Goal: Information Seeking & Learning: Learn about a topic

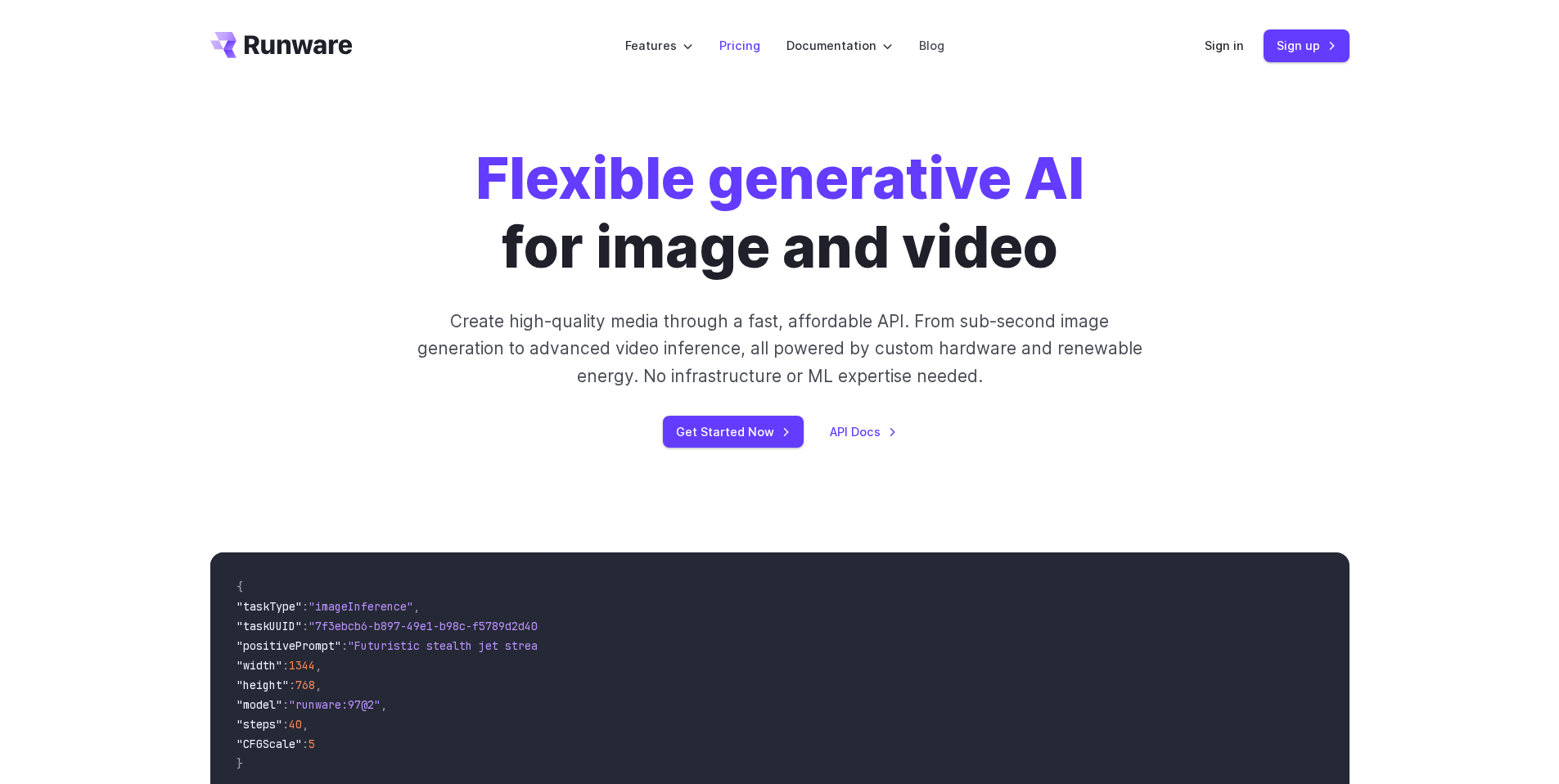
click at [727, 46] on link "Pricing" at bounding box center [739, 45] width 41 height 19
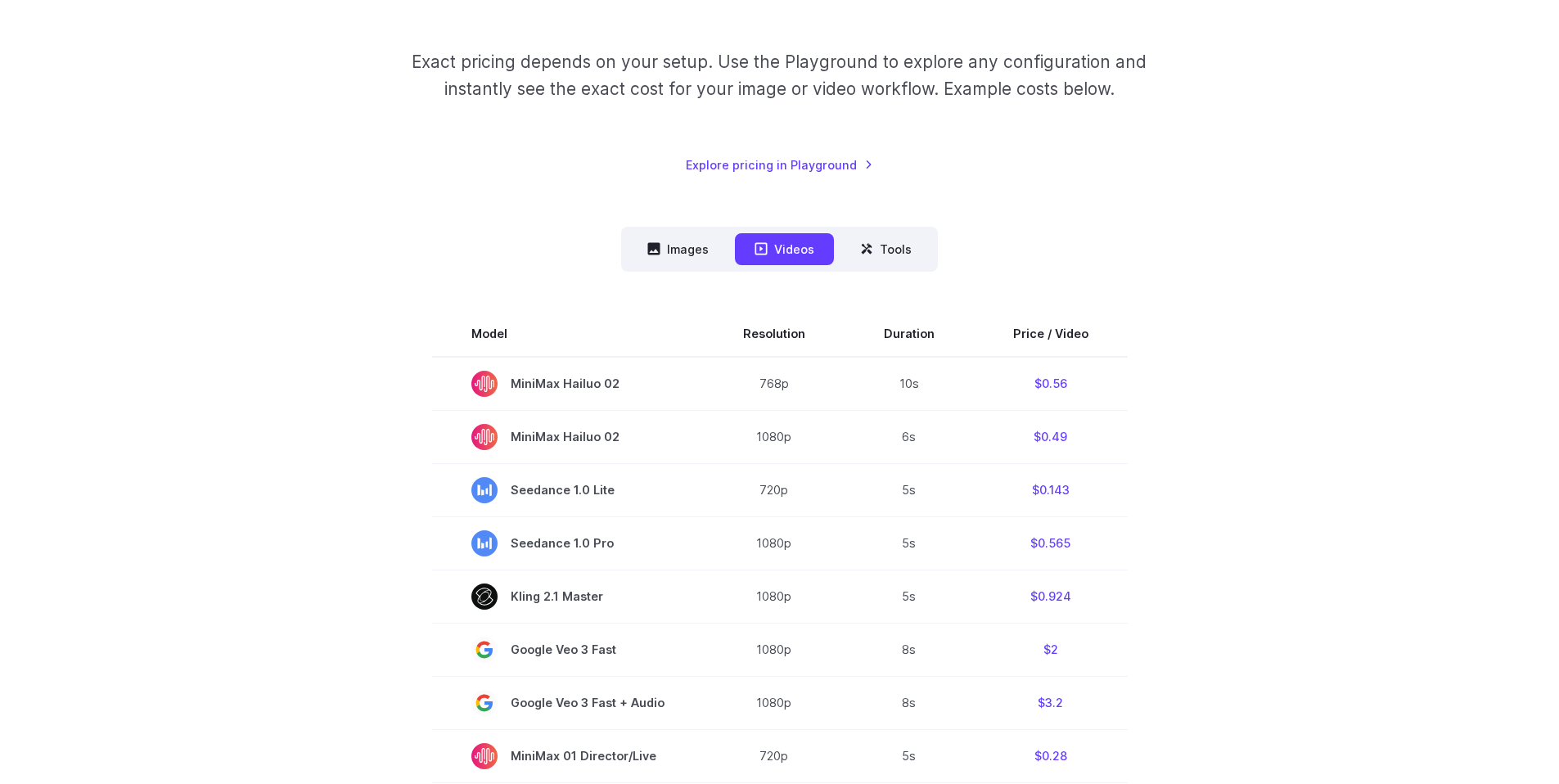
scroll to position [238, 0]
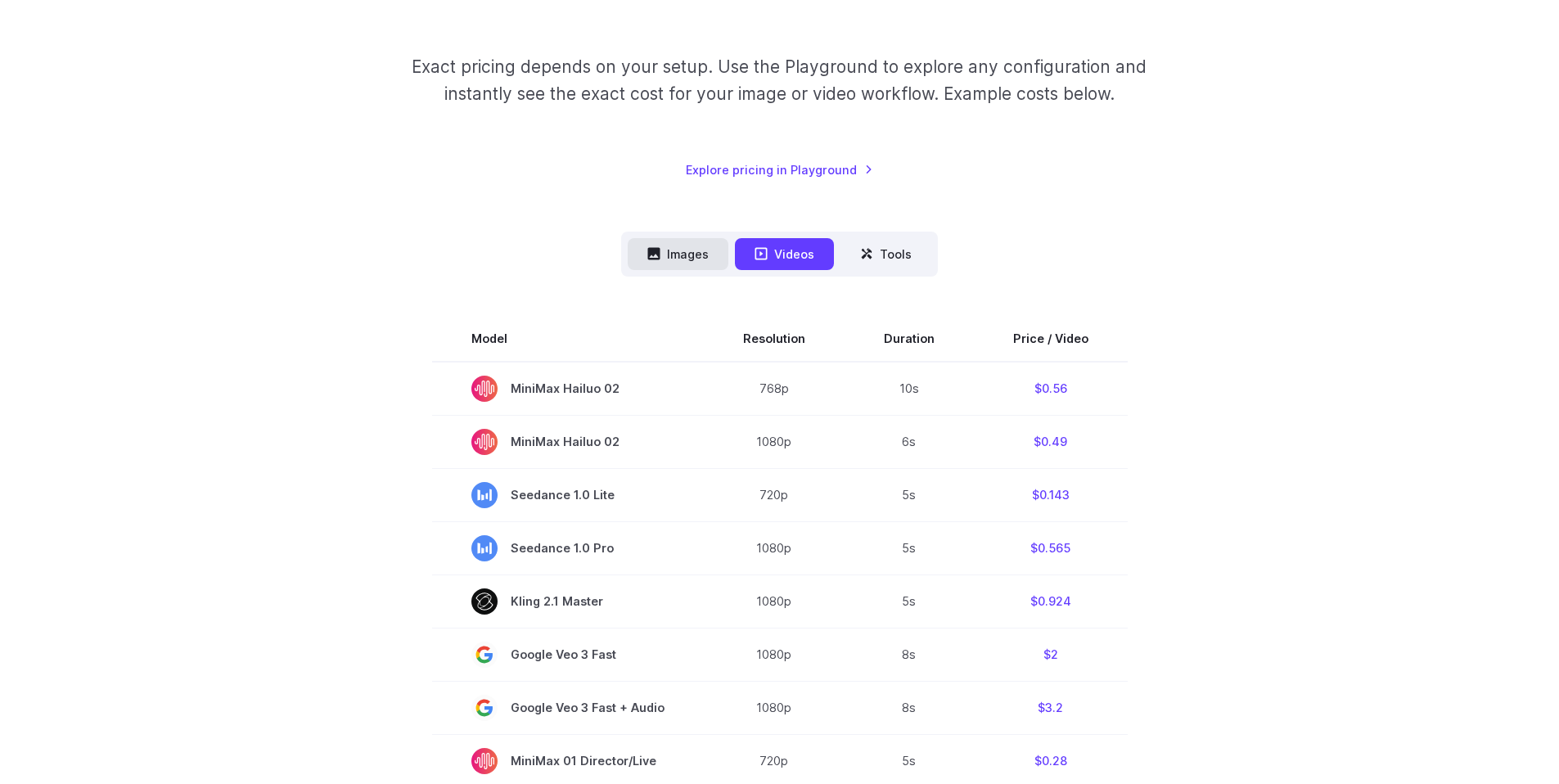
click at [676, 254] on button "Images" at bounding box center [678, 254] width 101 height 32
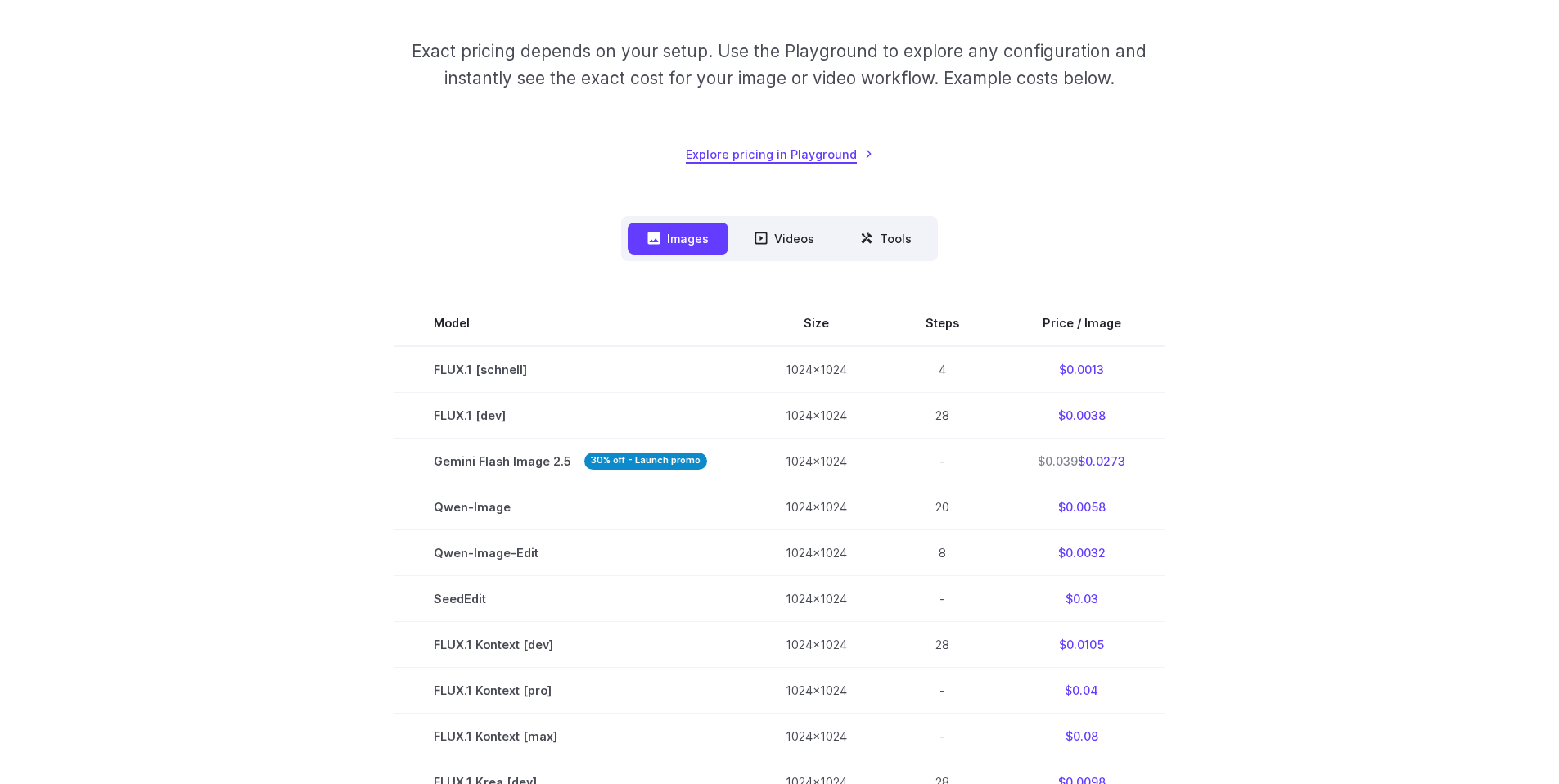
scroll to position [283, 0]
